Goal: Information Seeking & Learning: Learn about a topic

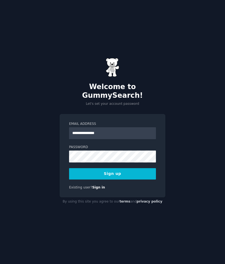
type input "**********"
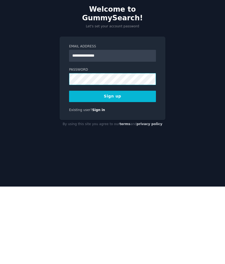
scroll to position [25, 0]
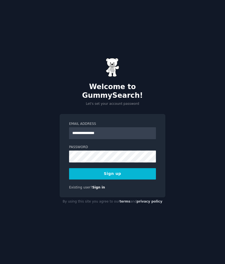
click at [125, 168] on button "Sign up" at bounding box center [112, 173] width 87 height 11
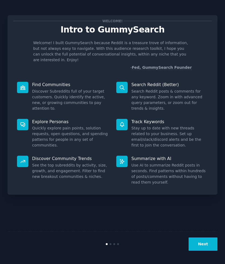
scroll to position [25, 0]
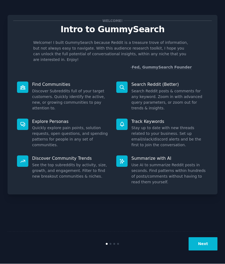
click at [205, 243] on button "Next" at bounding box center [203, 243] width 29 height 13
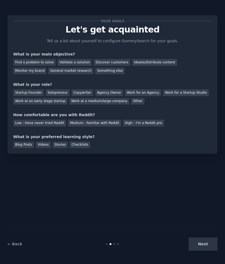
click at [27, 63] on div "Find a problem to solve" at bounding box center [34, 62] width 42 height 7
click at [48, 70] on div "General market research" at bounding box center [70, 71] width 45 height 7
click at [23, 60] on div "Find a problem to solve" at bounding box center [34, 62] width 42 height 7
click at [24, 94] on div "Startup Founder" at bounding box center [28, 92] width 31 height 7
click at [19, 124] on div "Low - Have never tried Reddit" at bounding box center [39, 122] width 53 height 7
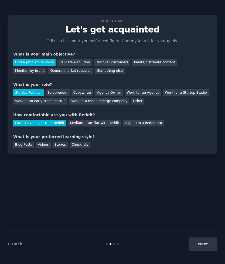
click at [78, 144] on div "Checklists" at bounding box center [80, 144] width 21 height 7
click at [38, 145] on div "Videos" at bounding box center [43, 144] width 15 height 7
click at [75, 144] on div "Checklists" at bounding box center [80, 144] width 21 height 7
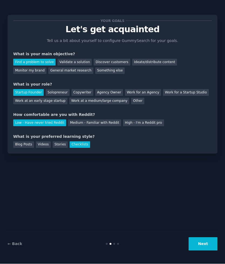
click at [208, 244] on button "Next" at bounding box center [203, 243] width 29 height 13
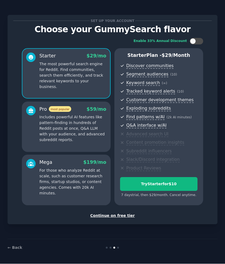
click at [122, 213] on div "Continue on free tier" at bounding box center [112, 216] width 199 height 6
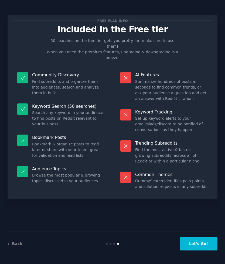
click at [208, 242] on button "Let's Go!" at bounding box center [199, 243] width 38 height 13
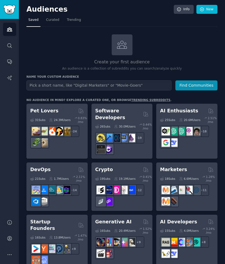
click at [74, 22] on span "Trending" at bounding box center [74, 20] width 14 height 5
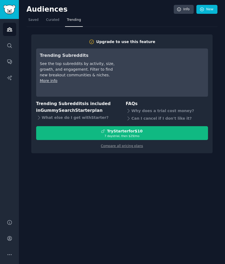
click at [34, 23] on link "Saved" at bounding box center [33, 21] width 14 height 11
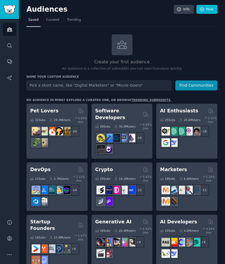
click at [52, 21] on span "Curated" at bounding box center [52, 20] width 13 height 5
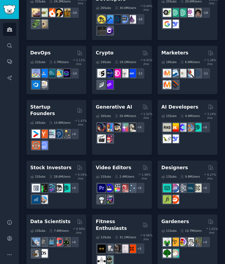
scroll to position [61, 0]
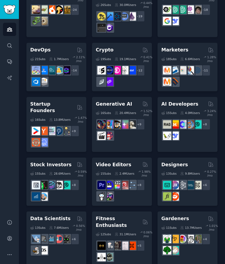
click at [41, 105] on h2 "Startup Founders" at bounding box center [52, 107] width 45 height 13
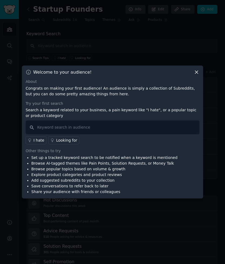
click at [195, 75] on icon at bounding box center [197, 72] width 6 height 6
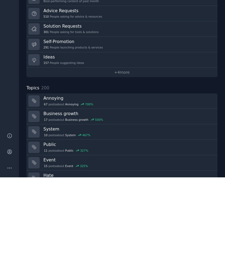
scroll to position [25, 0]
